Goal: Find contact information: Find contact information

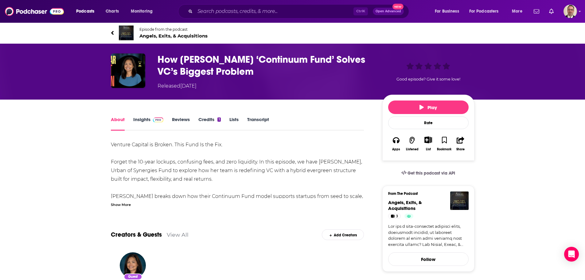
click at [115, 204] on div "Show More" at bounding box center [121, 204] width 20 height 6
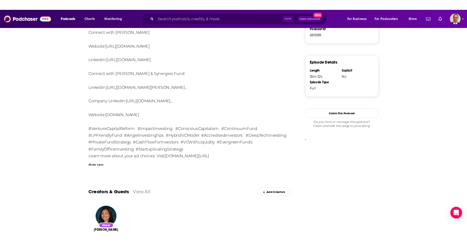
scroll to position [357, 0]
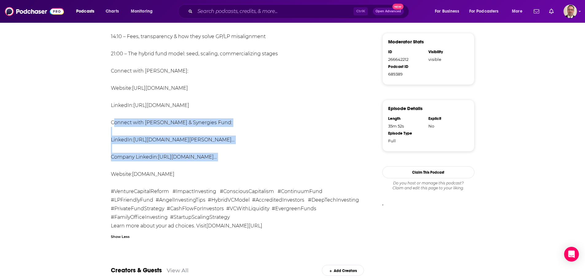
drag, startPoint x: 110, startPoint y: 122, endPoint x: 244, endPoint y: 168, distance: 142.1
click at [244, 168] on div "About Insights Reviews Credits 1 Lists Transcript Venture Capital is Broken. Th…" at bounding box center [241, 95] width 281 height 675
click at [244, 166] on div "Venture Capital is Broken. This Fund Is the Fix. Forget the 10-year lockups, co…" at bounding box center [237, 6] width 253 height 447
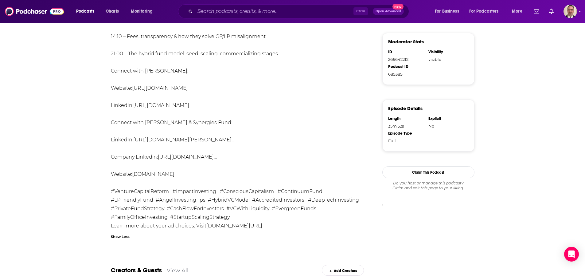
drag, startPoint x: 111, startPoint y: 121, endPoint x: 216, endPoint y: 175, distance: 117.8
click at [216, 175] on div "Venture Capital is Broken. This Fund Is the Fix. Forget the 10-year lockups, co…" at bounding box center [237, 6] width 253 height 447
click at [157, 113] on div "Venture Capital is Broken. This Fund Is the Fix. Forget the 10-year lockups, co…" at bounding box center [237, 6] width 253 height 447
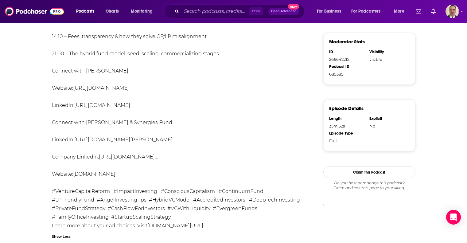
click at [64, 124] on div "Venture Capital is Broken. This Fund Is the Fix. Forget the 10-year lockups, co…" at bounding box center [178, 6] width 253 height 447
drag, startPoint x: 53, startPoint y: 122, endPoint x: 151, endPoint y: 171, distance: 109.4
click at [151, 171] on div "Venture Capital is Broken. This Fund Is the Fix. Forget the 10-year lockups, co…" at bounding box center [178, 6] width 253 height 447
copy div "Connect with [PERSON_NAME] & Synergies Fund: LinkedIn: [URL][DOMAIN_NAME][PERSO…"
click at [170, 168] on div "Venture Capital is Broken. This Fund Is the Fix. Forget the 10-year lockups, co…" at bounding box center [178, 6] width 253 height 447
